Goal: Task Accomplishment & Management: Manage account settings

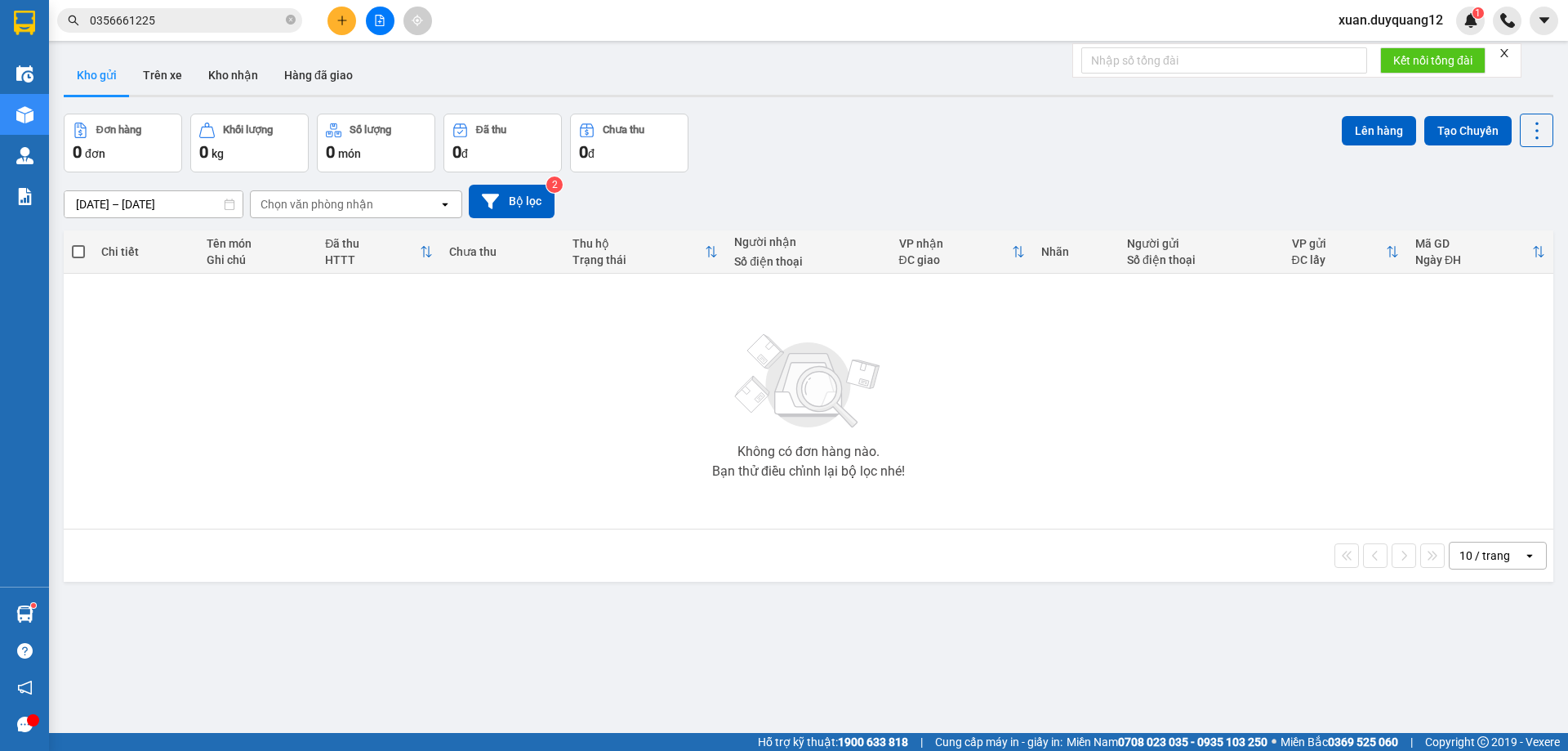
click at [1431, 21] on span "xuan.duyquang12" at bounding box center [1391, 19] width 131 height 20
click at [1368, 52] on span "Đăng xuất" at bounding box center [1398, 51] width 96 height 18
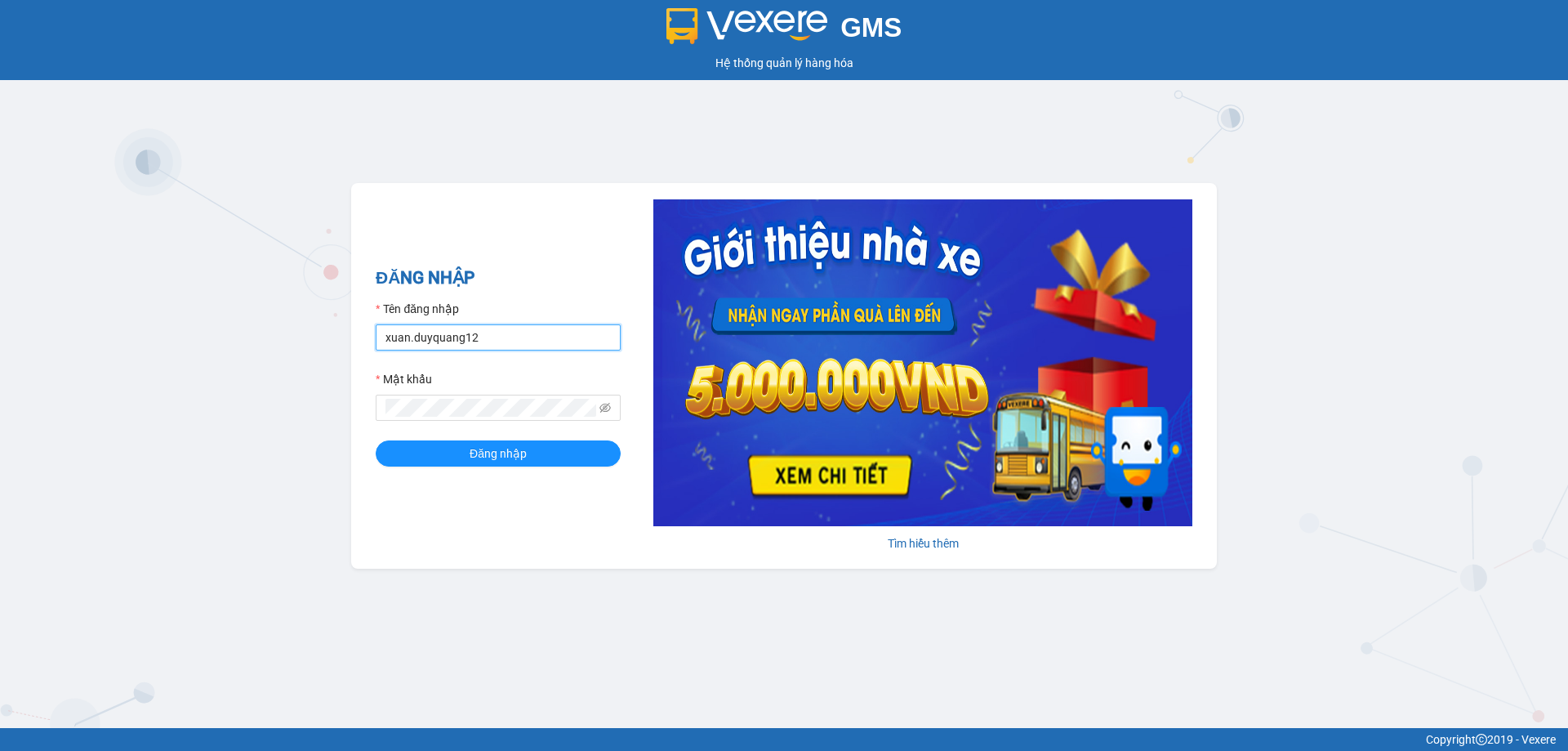
drag, startPoint x: 499, startPoint y: 346, endPoint x: 329, endPoint y: 344, distance: 170.0
click at [329, 344] on div "GMS Hệ thống quản lý hàng hóa ĐĂNG NHẬP Tên đăng nhập xuan.duyquang12 Mật khẩu …" at bounding box center [784, 364] width 1568 height 728
type input "bichhuong.duyquang12"
click at [517, 454] on span "Đăng nhập" at bounding box center [499, 453] width 57 height 18
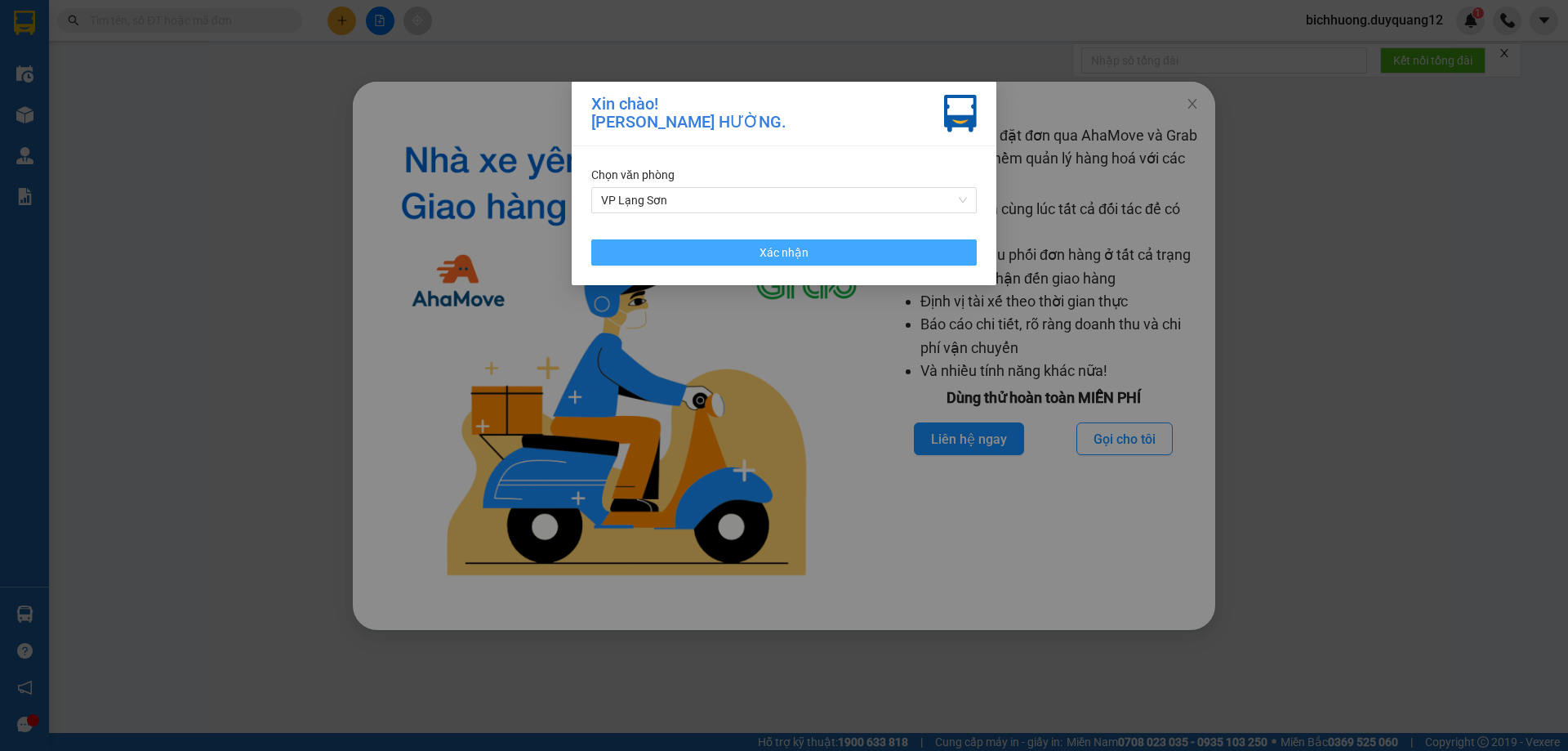
click at [797, 255] on span "Xác nhận" at bounding box center [784, 252] width 49 height 18
